Goal: Find specific page/section: Find specific page/section

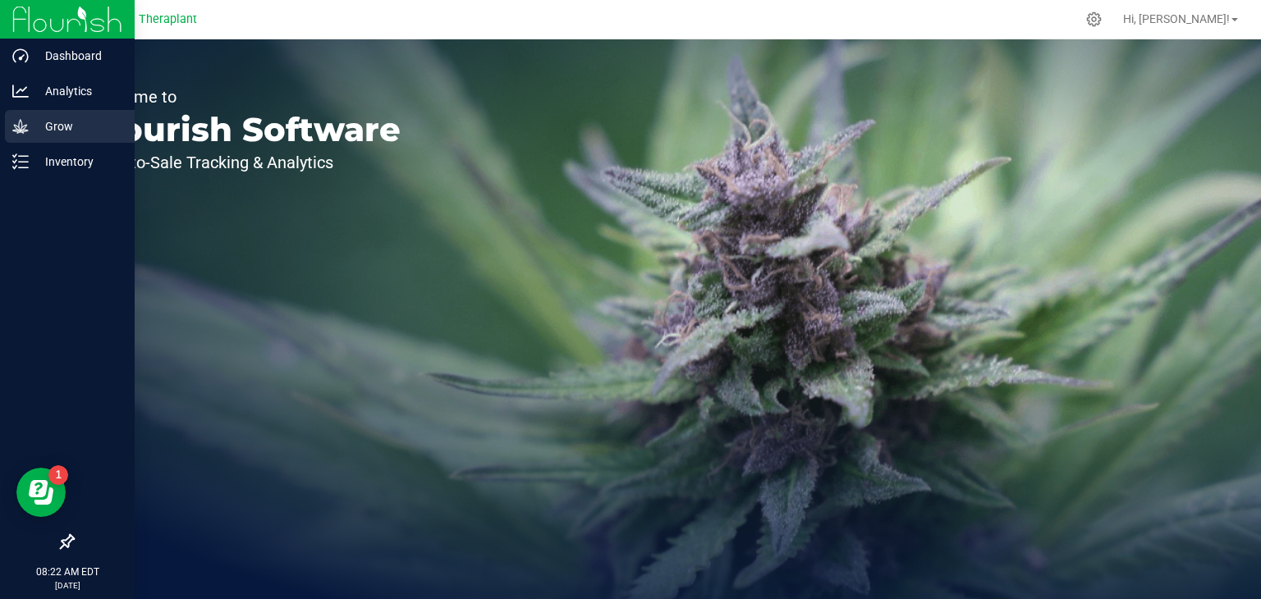
click at [26, 128] on icon at bounding box center [20, 126] width 16 height 16
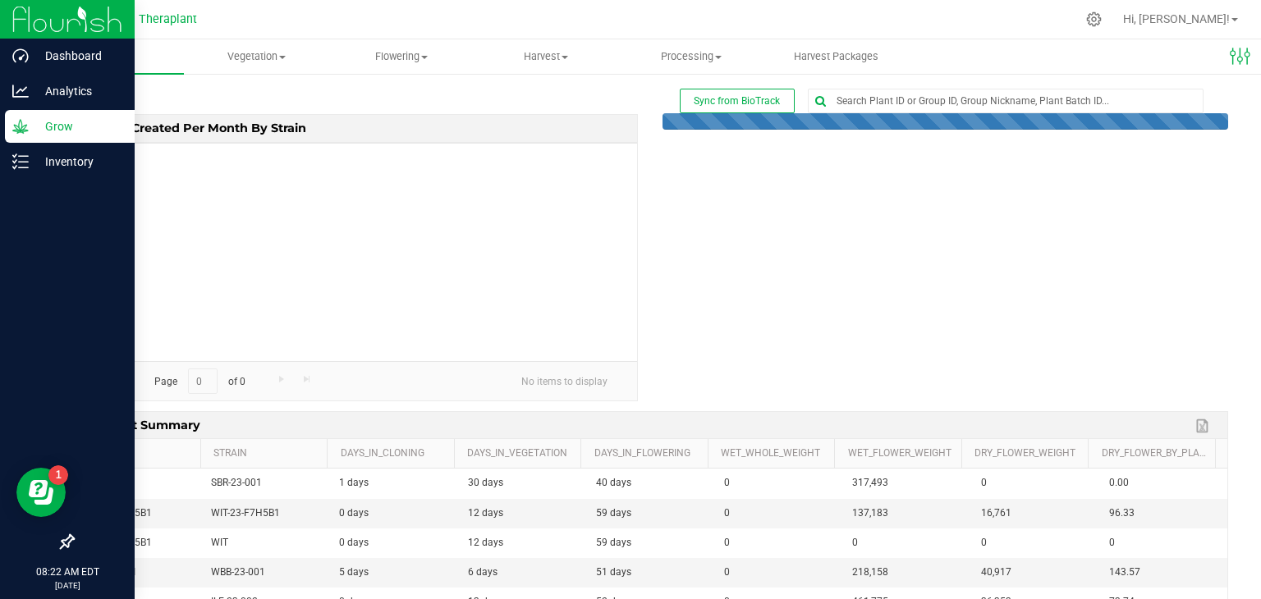
click at [26, 128] on icon at bounding box center [20, 126] width 16 height 16
